Goal: Task Accomplishment & Management: Manage account settings

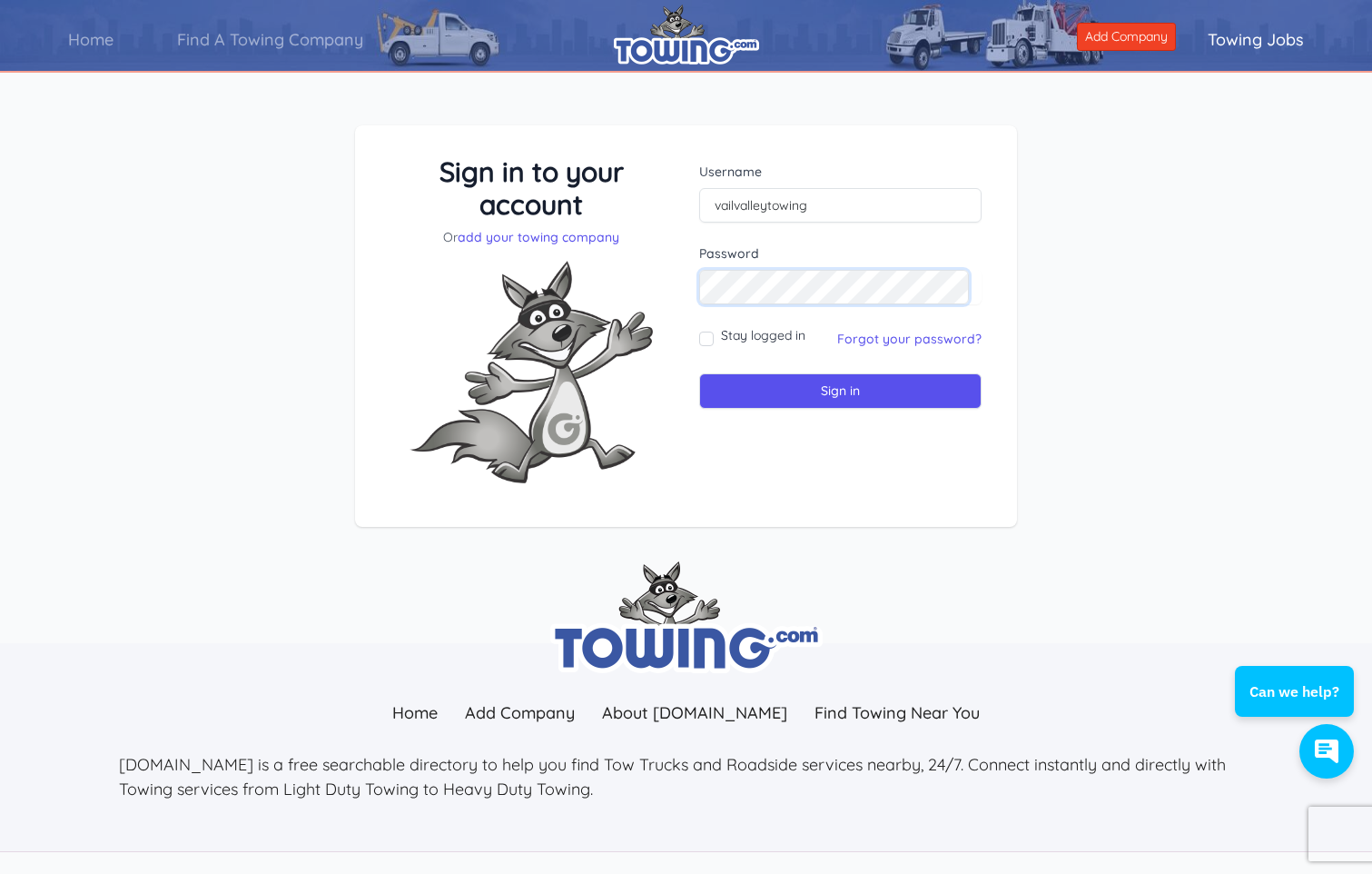
click at [700, 374] on input "Sign in" at bounding box center [841, 391] width 283 height 36
click at [390, 99] on div "Sign in to your account Or add your towing company Username Sign in" at bounding box center [686, 340] width 1372 height 518
click at [729, 44] on img at bounding box center [686, 35] width 145 height 60
click at [761, 197] on input "text" at bounding box center [841, 205] width 283 height 35
type input "[EMAIL_ADDRESS][DOMAIN_NAME]"
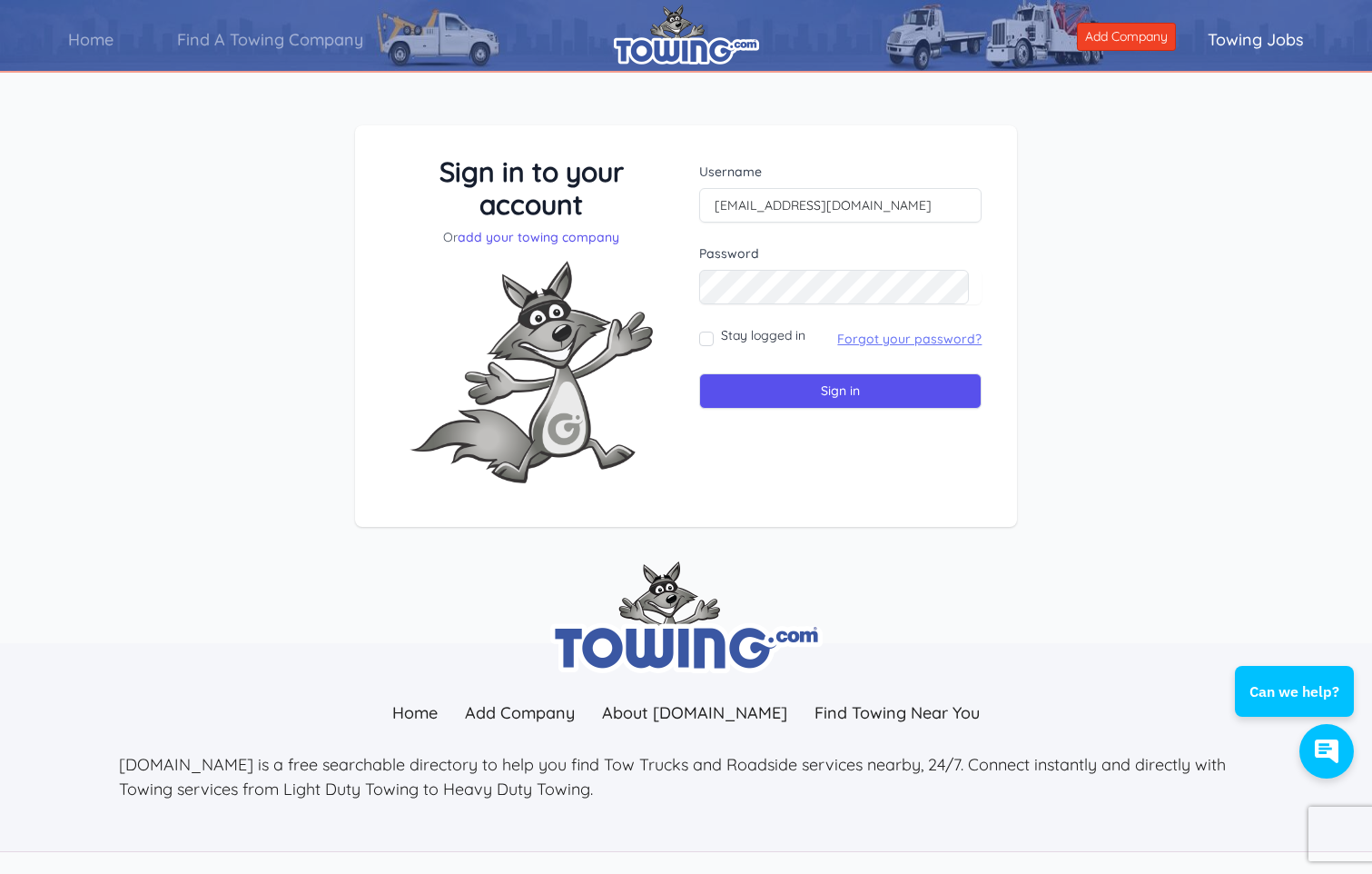
click at [876, 338] on link "Forgot your password?" at bounding box center [909, 339] width 144 height 16
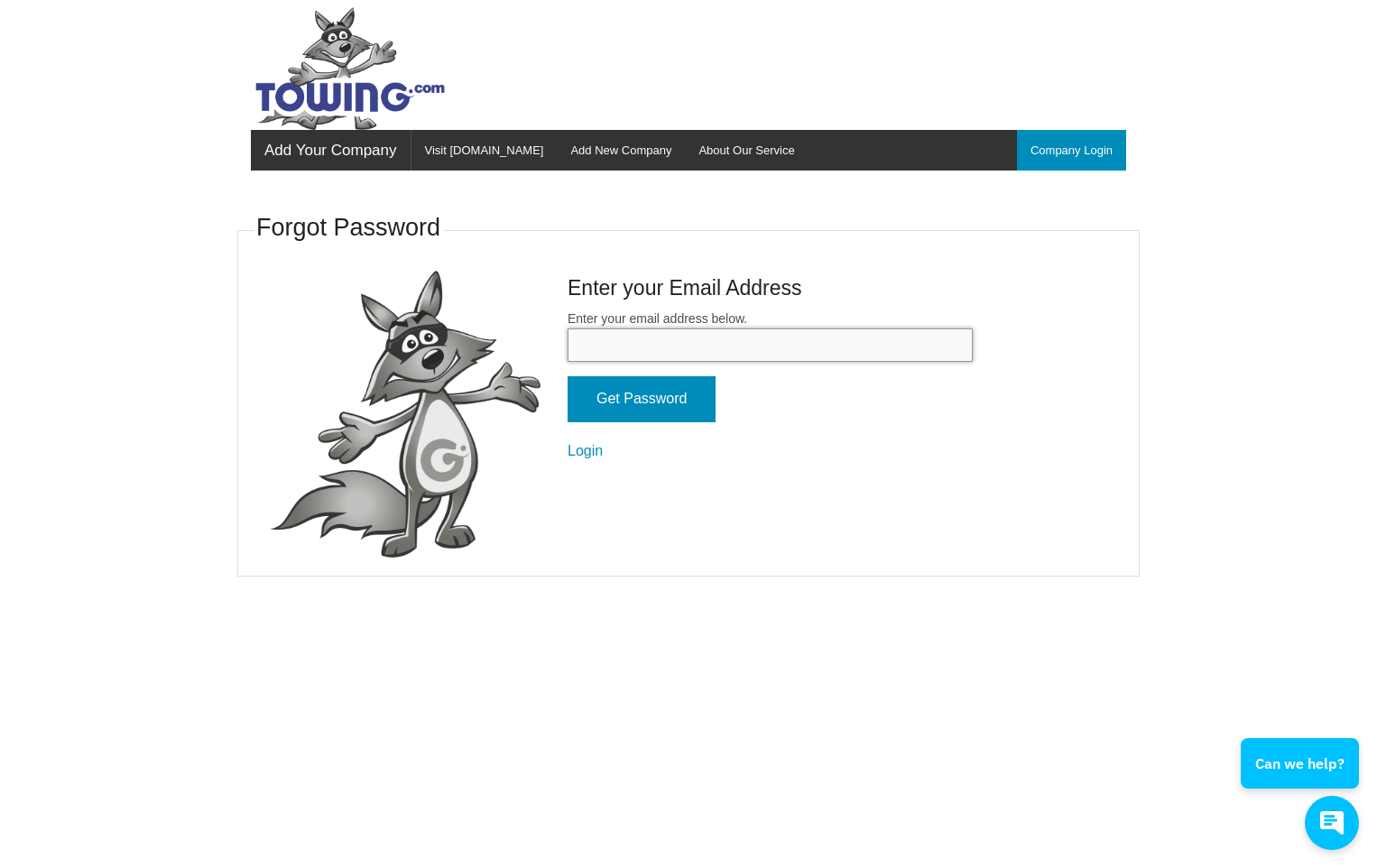
click at [645, 345] on input "Enter your email address below." at bounding box center [769, 345] width 405 height 34
type input "[EMAIL_ADDRESS][DOMAIN_NAME]"
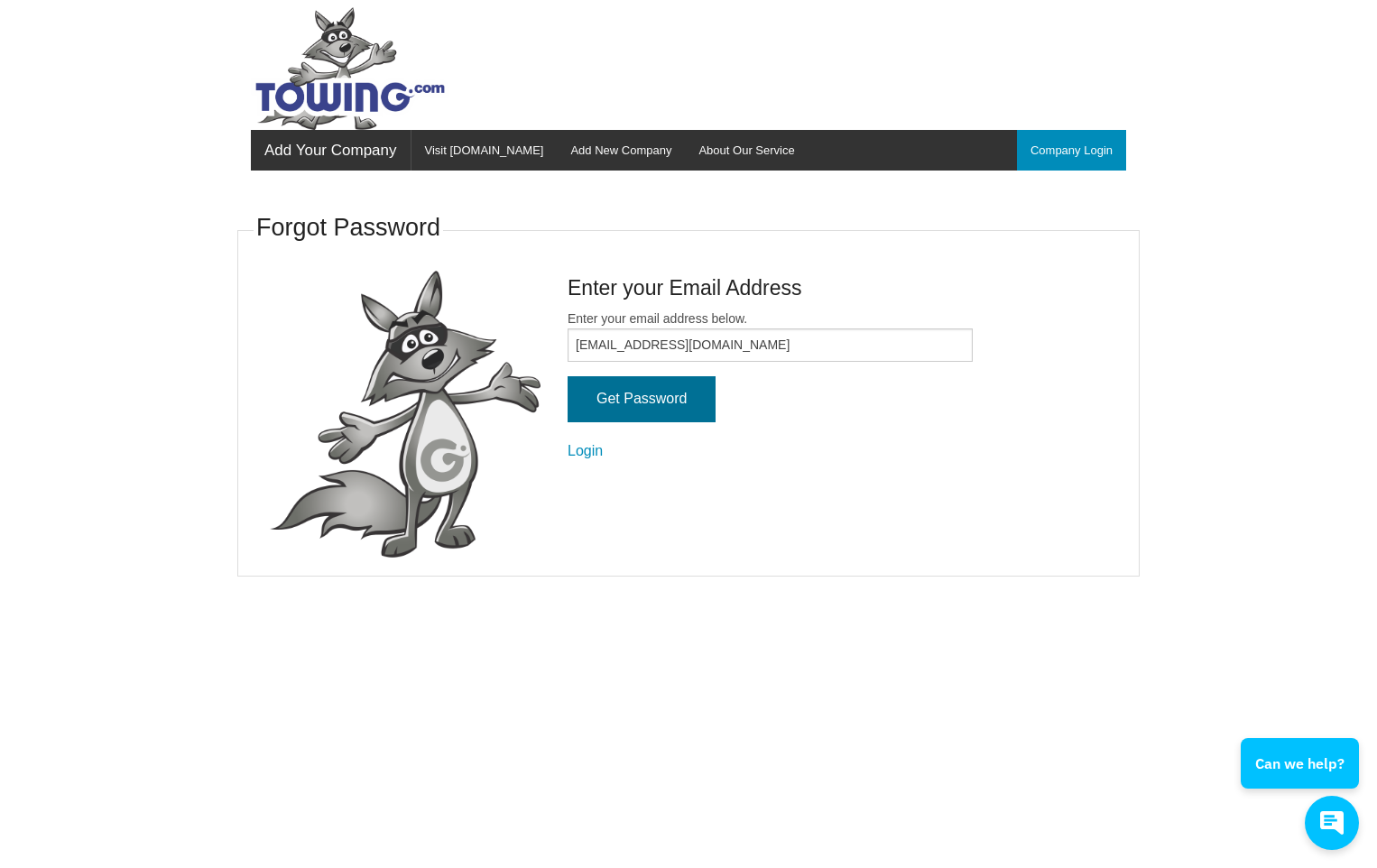
click at [606, 400] on input "Get Password" at bounding box center [641, 399] width 148 height 46
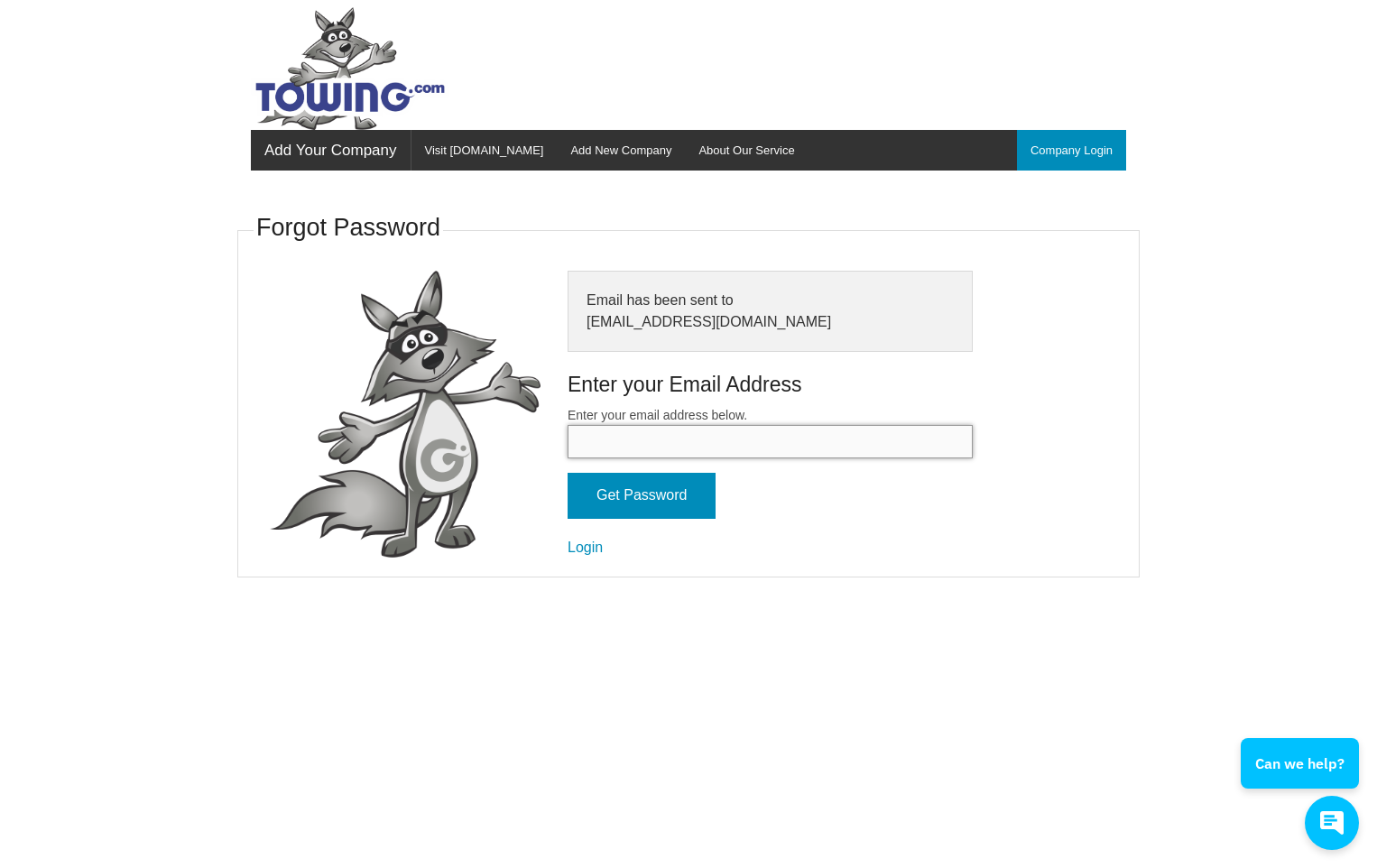
click at [674, 436] on input "Enter your email address below." at bounding box center [769, 441] width 405 height 34
type input "vailvalleytowing@gmail.com"
click at [638, 501] on input "Get Password" at bounding box center [641, 496] width 148 height 46
click at [1065, 149] on link "Company Login" at bounding box center [1072, 150] width 110 height 40
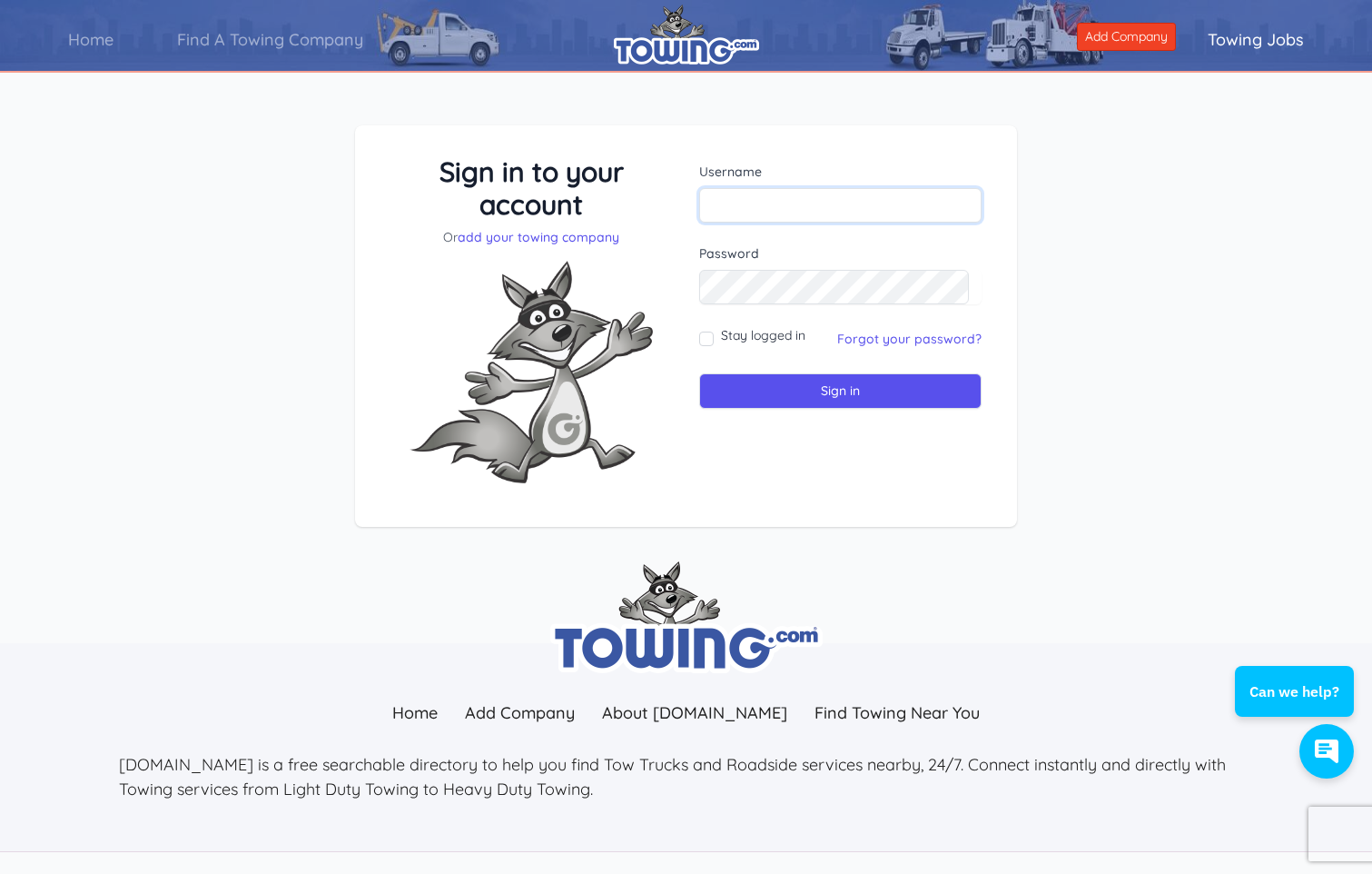
click at [739, 201] on input "text" at bounding box center [841, 205] width 283 height 35
type input "vailvalleytowing"
click at [700, 374] on input "Sign in" at bounding box center [841, 391] width 283 height 36
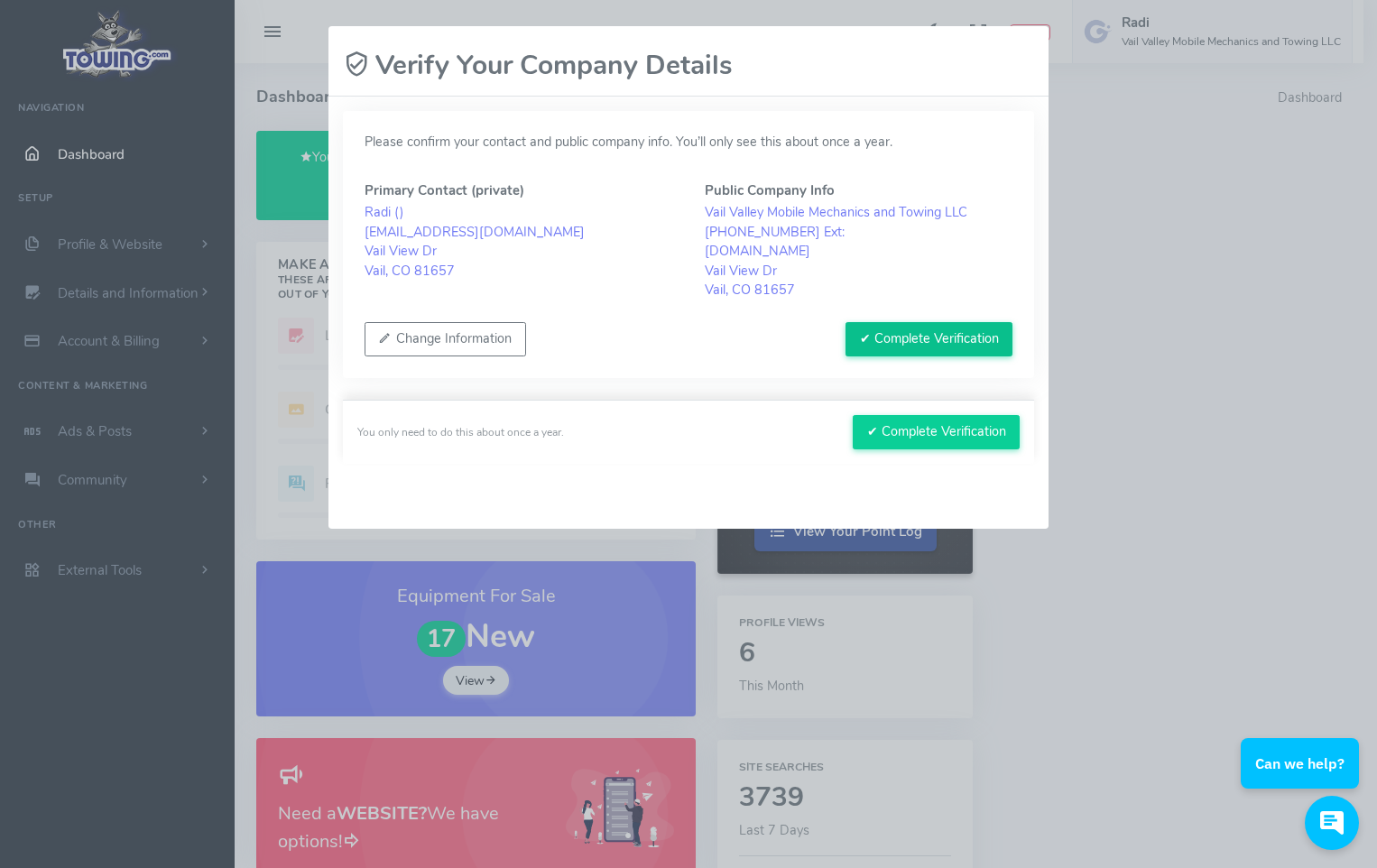
click at [935, 336] on button "✔ Complete Verification" at bounding box center [929, 339] width 167 height 35
